Goal: Task Accomplishment & Management: Use online tool/utility

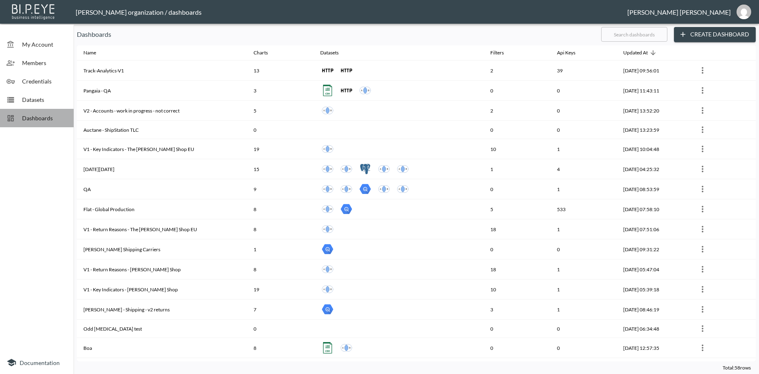
click at [35, 115] on span "Dashboards" at bounding box center [44, 118] width 45 height 9
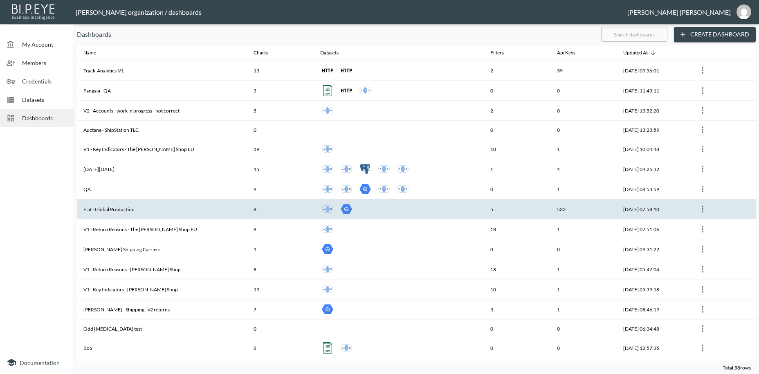
click at [95, 211] on th "Flat - Global Production" at bounding box center [162, 209] width 170 height 20
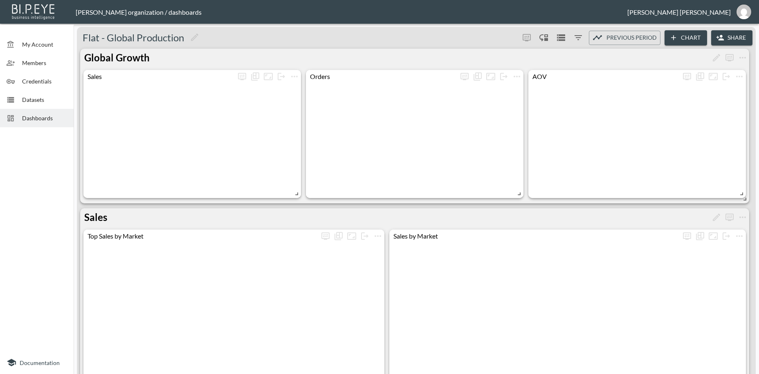
click at [739, 39] on button "Share" at bounding box center [731, 37] width 41 height 15
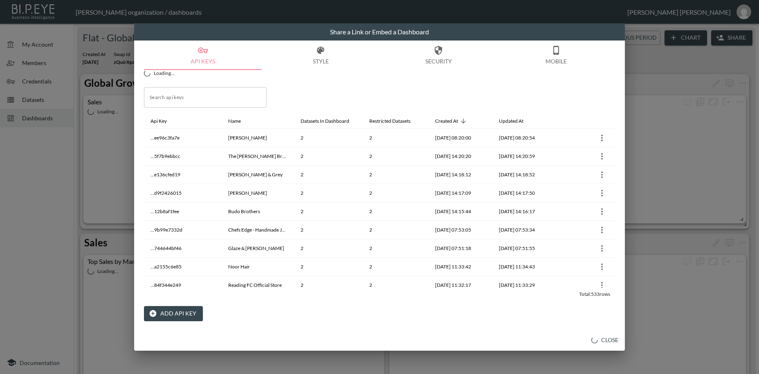
click at [166, 310] on button "Add API Key" at bounding box center [173, 313] width 59 height 15
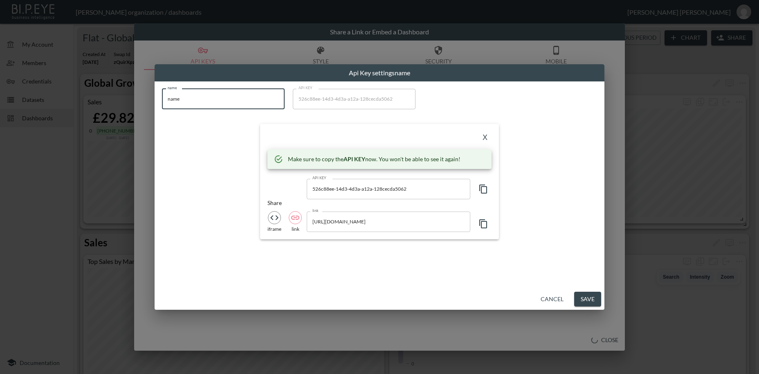
click at [162, 95] on input "name" at bounding box center [223, 99] width 123 height 20
paste input "viome-distributor"
type input "viome-distributor"
click at [486, 190] on icon "button" at bounding box center [484, 189] width 10 height 10
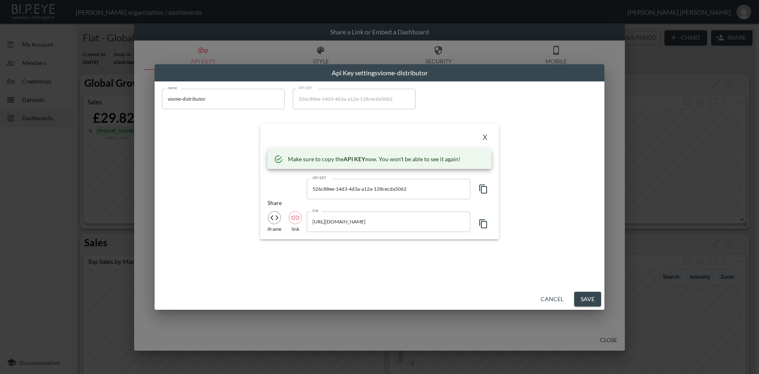
click at [484, 138] on button "X" at bounding box center [485, 137] width 13 height 13
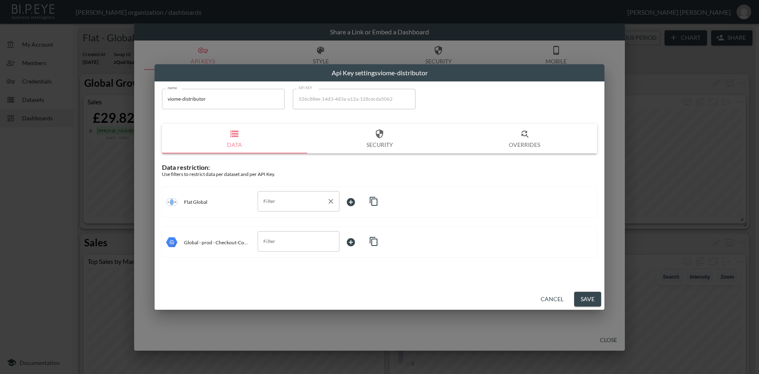
click at [273, 202] on input "Filter" at bounding box center [292, 201] width 62 height 13
click at [277, 223] on span "swapId" at bounding box center [298, 220] width 69 height 7
type input "swapId"
click at [359, 200] on body "BI.P.EYE, Interactive Analytics Dashboards - app [PERSON_NAME] organization / d…" at bounding box center [379, 187] width 759 height 374
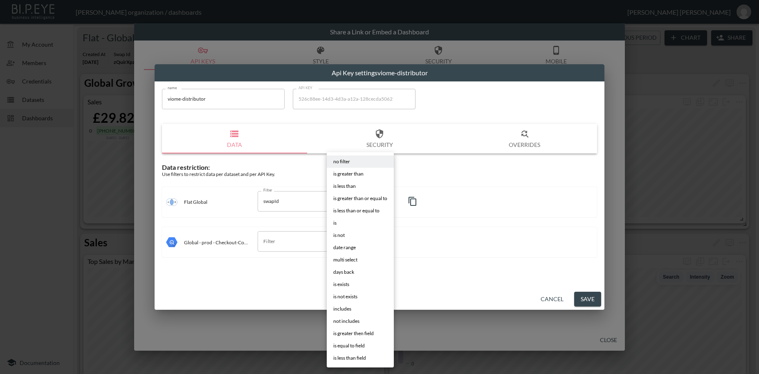
click at [337, 223] on li "is" at bounding box center [360, 223] width 67 height 12
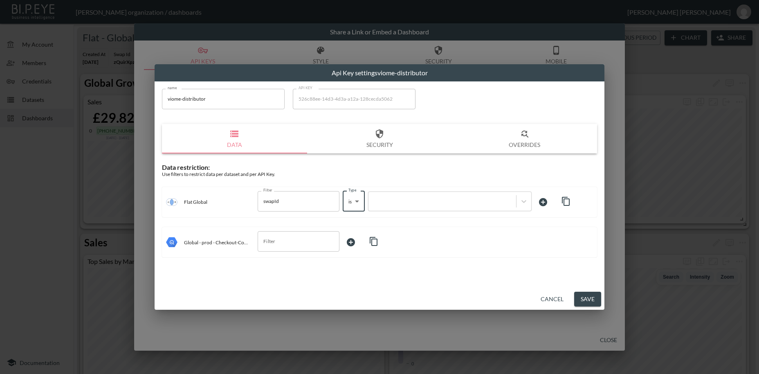
type input "is"
click at [410, 200] on div at bounding box center [442, 201] width 139 height 8
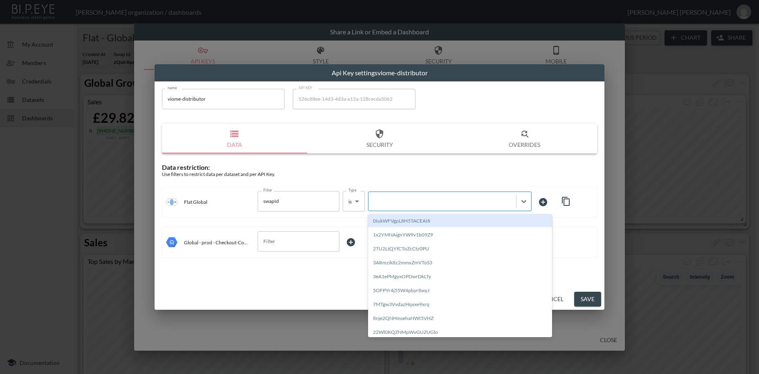
paste input "GG1yCwWZrgOeXnxoJb4M"
type input "GG1yCwWZrgOeXnxoJb4M"
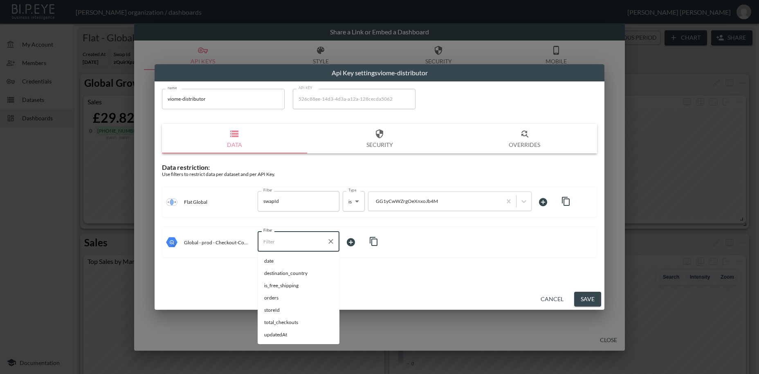
click at [286, 245] on input "Filter" at bounding box center [292, 241] width 62 height 13
click at [270, 312] on span "storeId" at bounding box center [298, 309] width 69 height 7
type input "storeId"
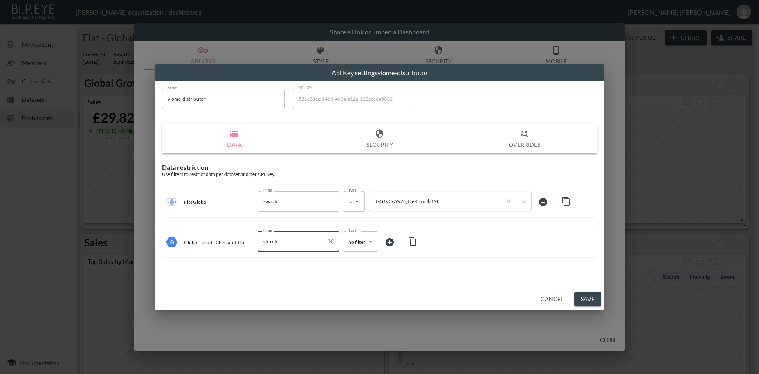
click at [350, 240] on body "BI.P.EYE, Interactive Analytics Dashboards - app [PERSON_NAME] organization / d…" at bounding box center [379, 187] width 759 height 374
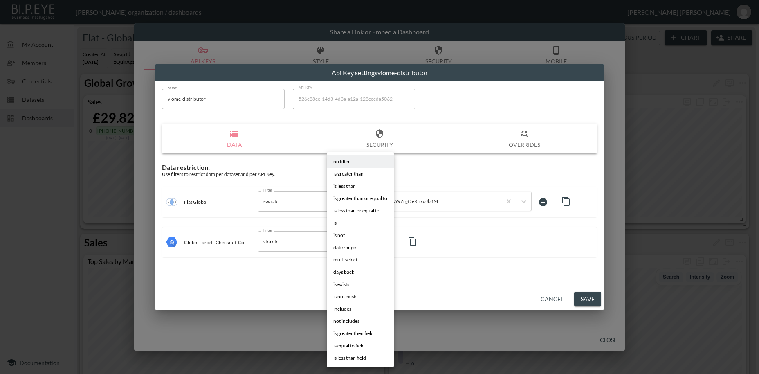
click at [337, 225] on li "is" at bounding box center [360, 223] width 67 height 12
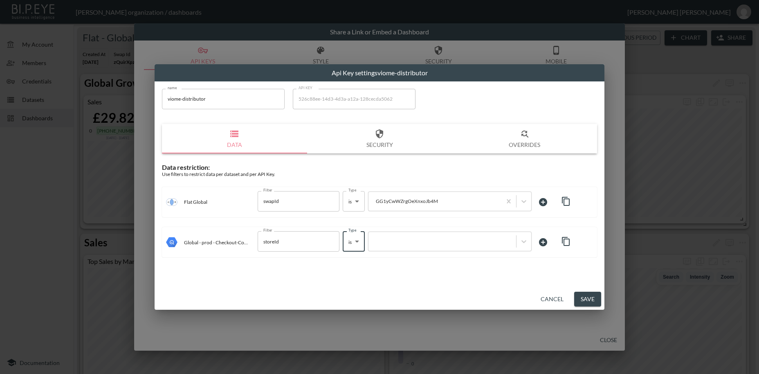
type input "is"
click at [391, 241] on div at bounding box center [442, 242] width 139 height 8
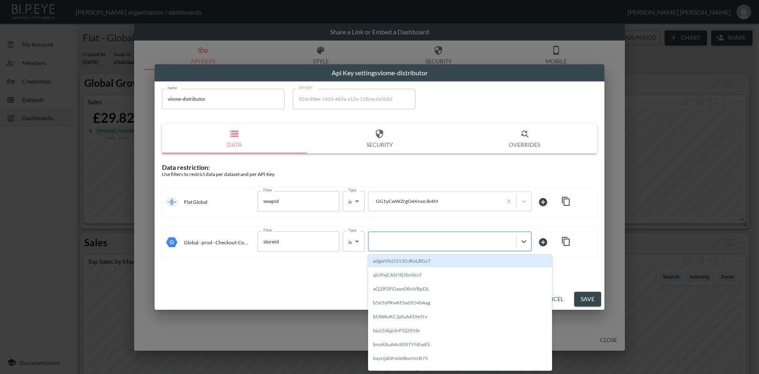
paste input "GG1yCwWZrgOeXnxoJb4M"
type input "GG1yCwWZrgOeXnxoJb4M"
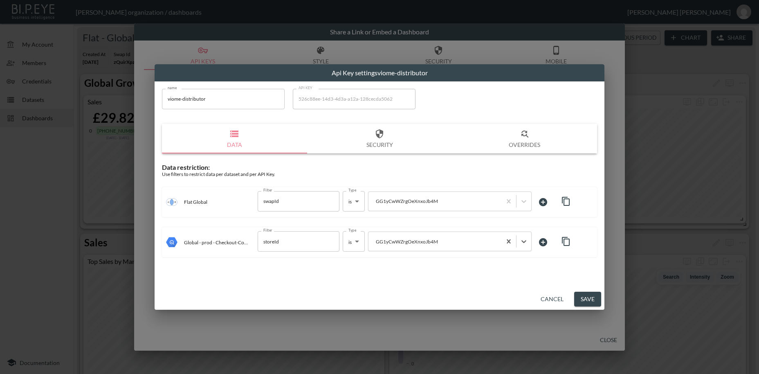
click at [584, 299] on button "Save" at bounding box center [587, 299] width 27 height 15
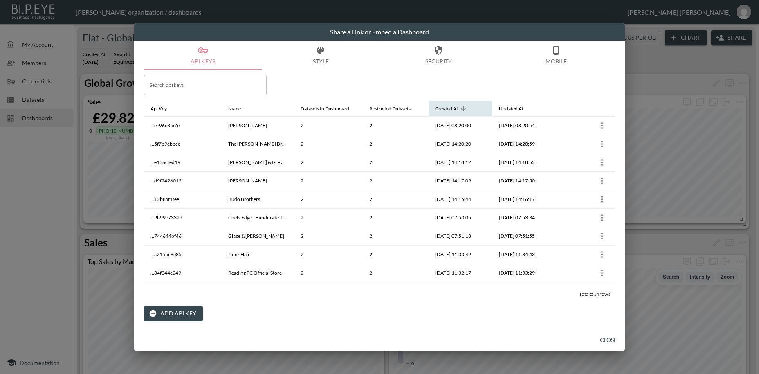
click at [460, 106] on span "Created At" at bounding box center [452, 109] width 34 height 10
click at [609, 339] on button "Close" at bounding box center [609, 340] width 26 height 15
